Goal: Transaction & Acquisition: Purchase product/service

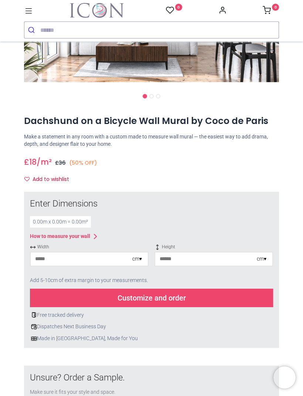
scroll to position [152, 0]
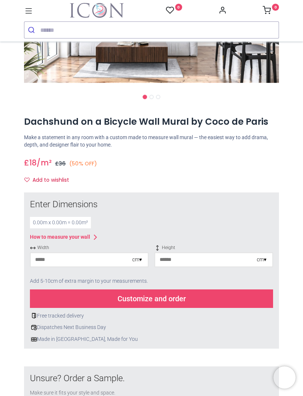
click at [78, 224] on div "0.00 m x 0.00 m = 0.00 m²" at bounding box center [60, 223] width 61 height 12
click at [80, 223] on div "0.00 m x 0.00 m = 0.00 m²" at bounding box center [60, 223] width 61 height 12
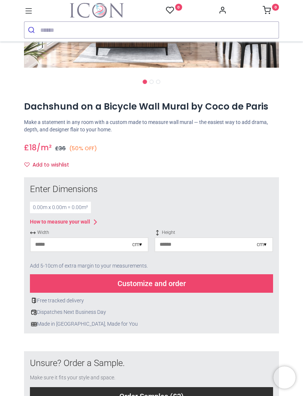
scroll to position [166, 0]
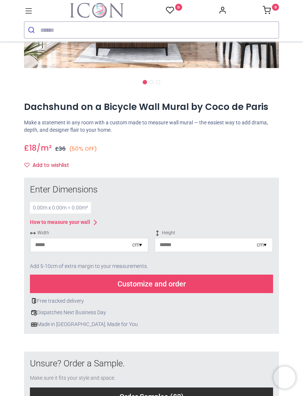
click at [78, 212] on div "Enter Dimensions 0.00 m x 0.00 m = 0.00 m² How to measure your wall Width cm ▾ …" at bounding box center [151, 255] width 243 height 144
click at [138, 254] on div at bounding box center [89, 256] width 119 height 4
click at [142, 245] on div "cm ▾" at bounding box center [137, 244] width 10 height 7
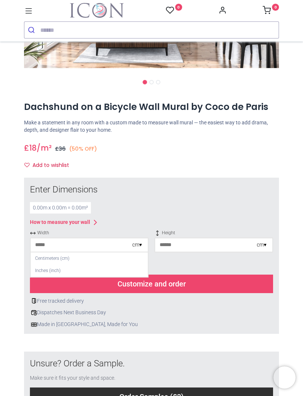
click at [108, 249] on input "number" at bounding box center [82, 244] width 102 height 13
click at [73, 261] on div "Centimeters (cm)" at bounding box center [89, 258] width 117 height 12
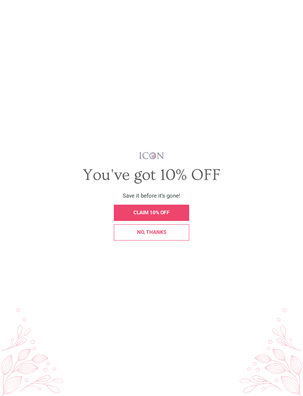
scroll to position [0, 0]
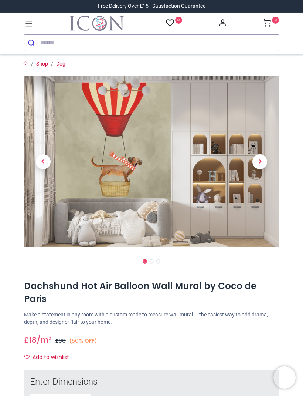
click at [262, 164] on span "Next" at bounding box center [260, 161] width 15 height 15
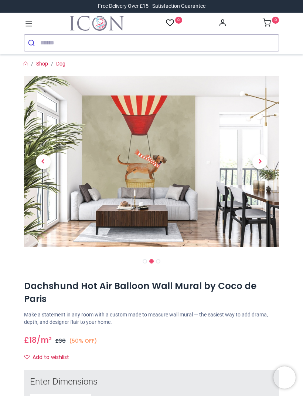
click at [265, 167] on span "Next" at bounding box center [260, 161] width 15 height 15
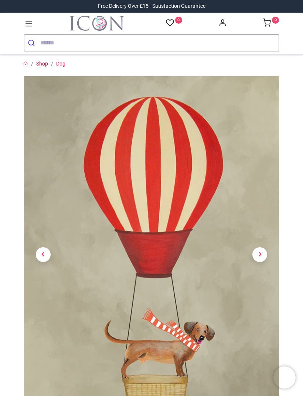
click at [267, 262] on link at bounding box center [260, 254] width 38 height 249
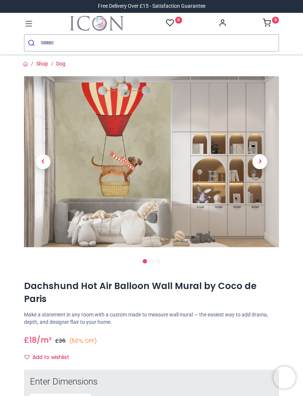
click at [264, 166] on span "Next" at bounding box center [260, 161] width 15 height 15
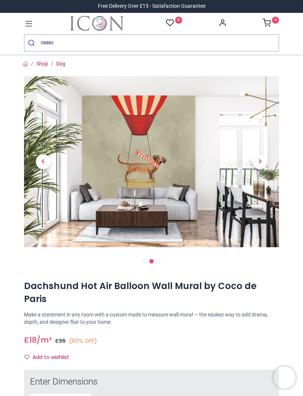
click at [266, 174] on link at bounding box center [260, 162] width 38 height 120
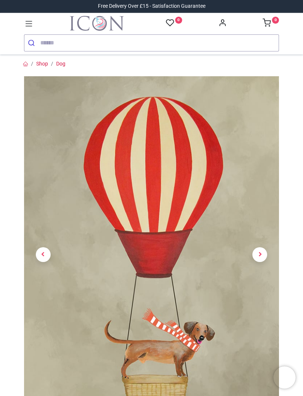
click at [33, 27] on icon at bounding box center [29, 24] width 10 height 10
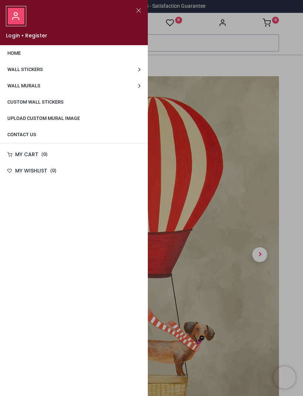
click at [36, 90] on link "Wall Murals" at bounding box center [74, 86] width 148 height 16
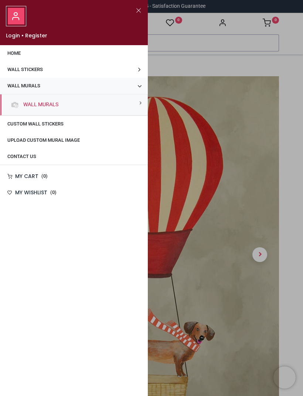
click at [84, 111] on div "Wall Murals" at bounding box center [73, 104] width 147 height 21
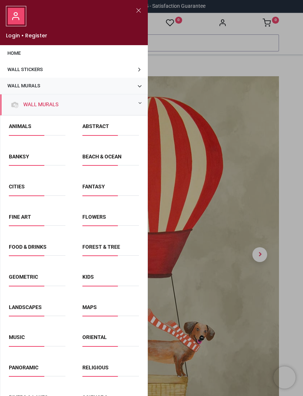
click at [32, 134] on span "Animals" at bounding box center [37, 129] width 57 height 12
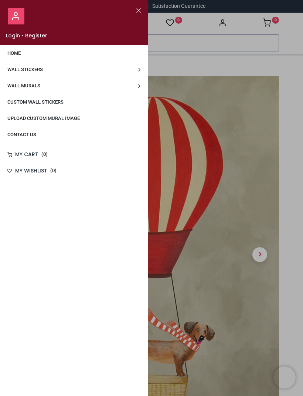
click at [33, 88] on span "Wall Murals" at bounding box center [23, 86] width 33 height 6
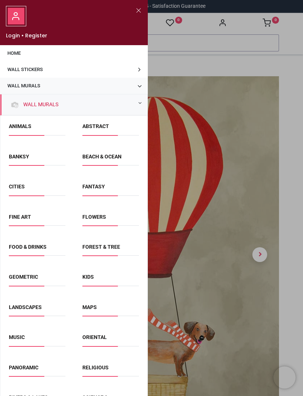
click at [112, 166] on li "Beach & Ocean" at bounding box center [111, 160] width 62 height 17
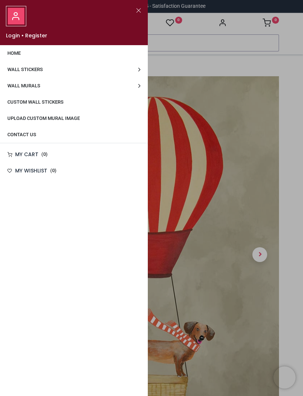
click at [44, 75] on link "Wall Stickers" at bounding box center [74, 69] width 148 height 16
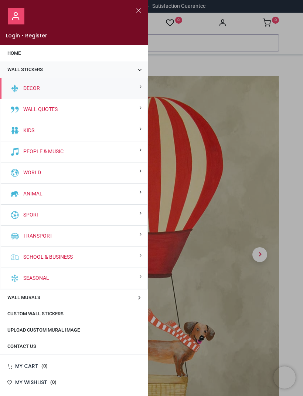
click at [53, 195] on div "Animal" at bounding box center [73, 193] width 147 height 21
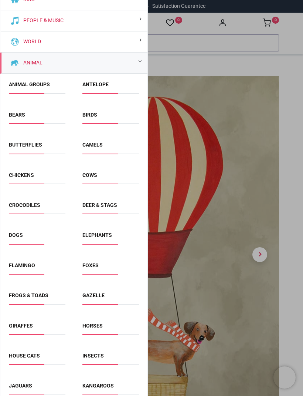
scroll to position [131, 0]
click at [20, 236] on link "Dogs" at bounding box center [16, 235] width 14 height 6
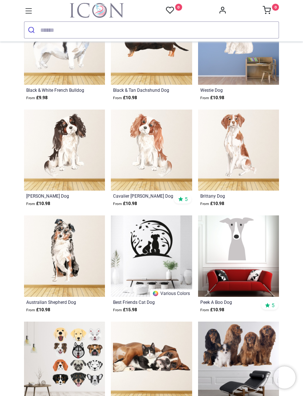
scroll to position [929, 0]
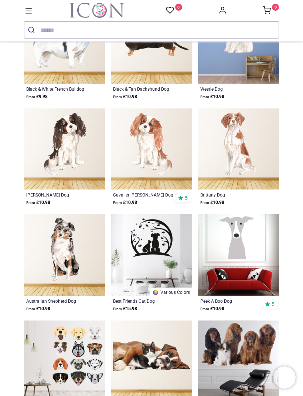
click at [237, 251] on img at bounding box center [238, 254] width 81 height 81
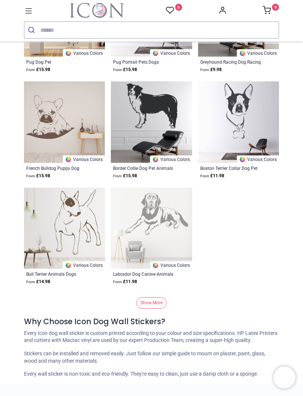
scroll to position [4874, 0]
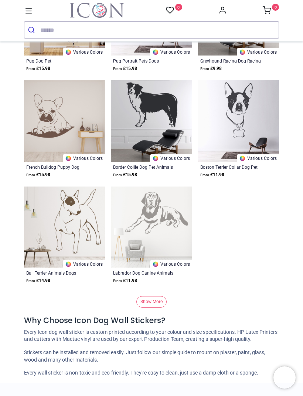
click at [159, 304] on link "Show More" at bounding box center [151, 301] width 30 height 11
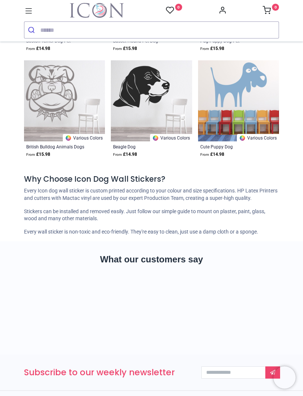
scroll to position [9029, 0]
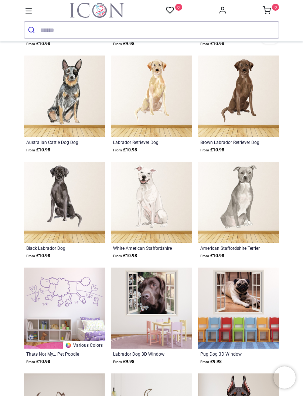
scroll to position [2342, 0]
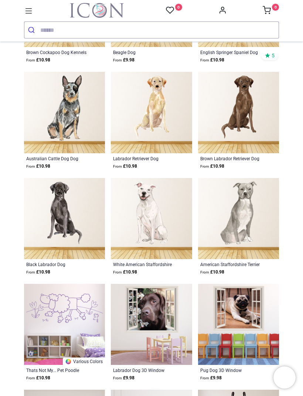
click at [31, 15] on icon at bounding box center [29, 11] width 10 height 10
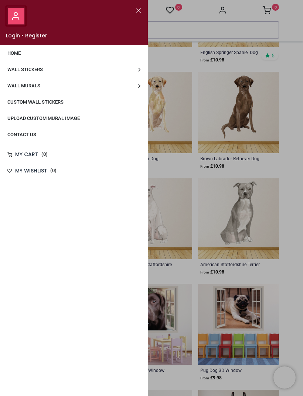
click at [35, 90] on link "Wall Murals" at bounding box center [74, 86] width 148 height 16
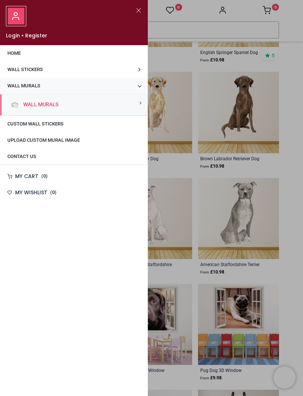
click at [54, 107] on link "Wall Murals" at bounding box center [39, 104] width 38 height 7
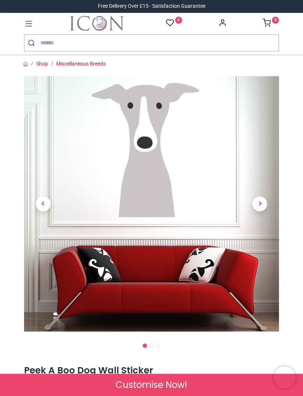
click at [263, 206] on span "Next" at bounding box center [260, 203] width 15 height 15
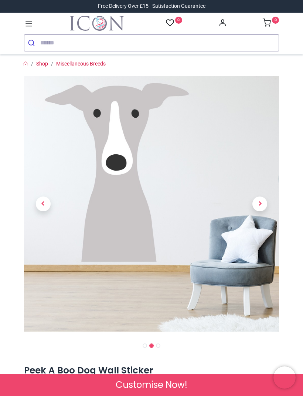
click at [263, 207] on span "Next" at bounding box center [260, 203] width 15 height 15
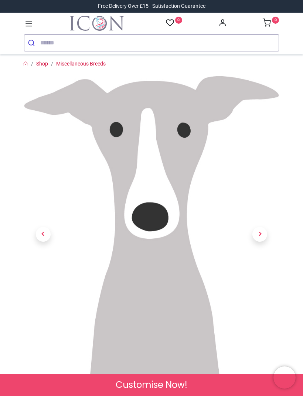
click at [261, 236] on span "Next" at bounding box center [260, 234] width 15 height 15
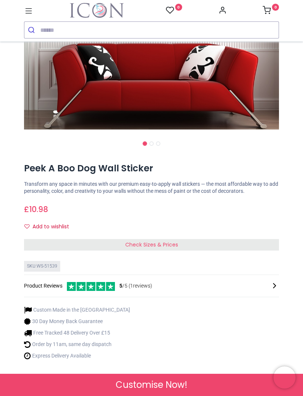
scroll to position [191, 0]
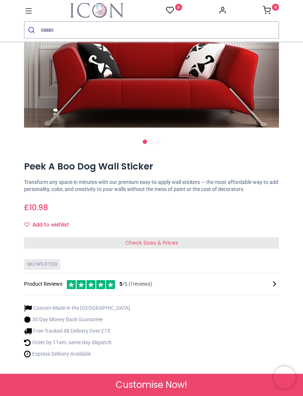
click at [166, 249] on div "Check Sizes & Prices" at bounding box center [151, 243] width 255 height 12
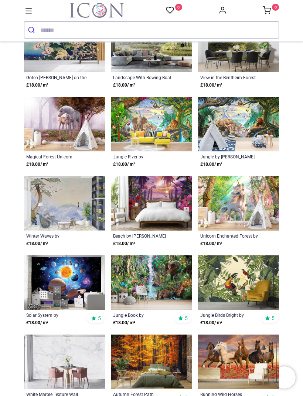
scroll to position [1678, 0]
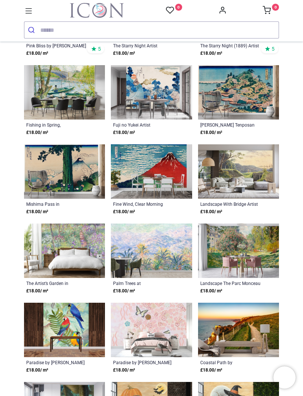
scroll to position [2649, 0]
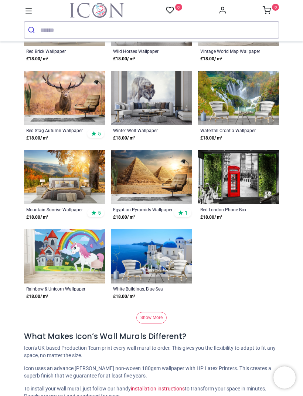
scroll to position [3593, 0]
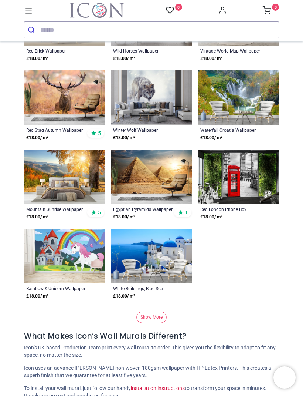
click at [162, 323] on link "Show More" at bounding box center [151, 316] width 30 height 11
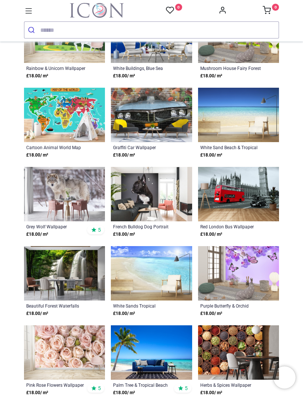
scroll to position [3824, 0]
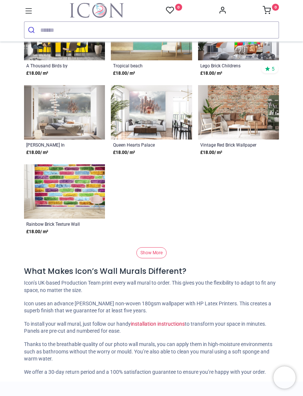
scroll to position [7414, 0]
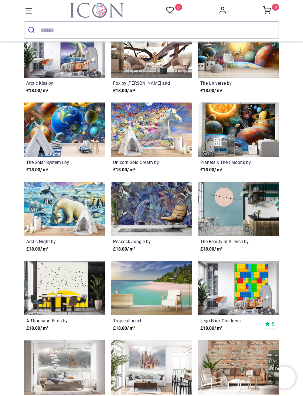
scroll to position [6242, 0]
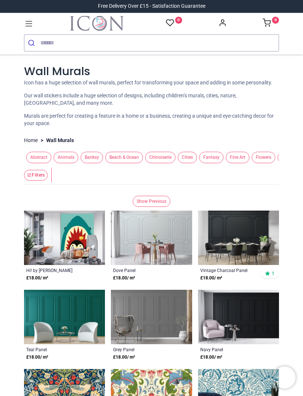
click at [71, 163] on span "Animals" at bounding box center [66, 157] width 25 height 11
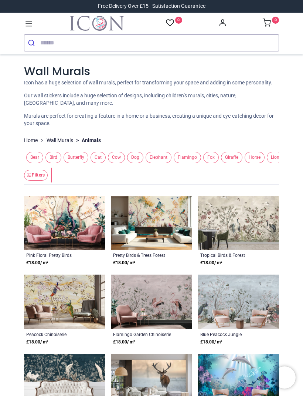
click at [143, 163] on span "Dog" at bounding box center [135, 157] width 16 height 11
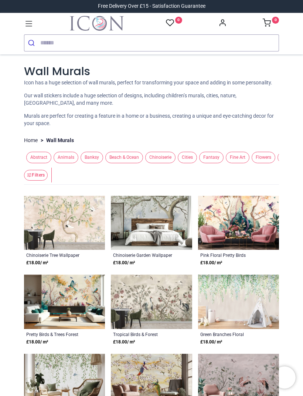
click at [134, 163] on span "Beach & Ocean" at bounding box center [124, 157] width 38 height 11
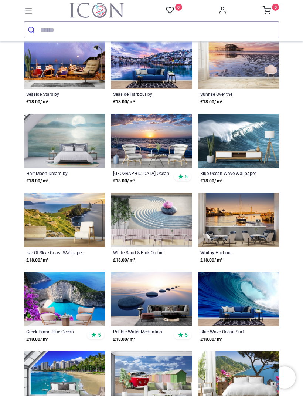
scroll to position [1800, 0]
